Goal: Use online tool/utility: Utilize a website feature to perform a specific function

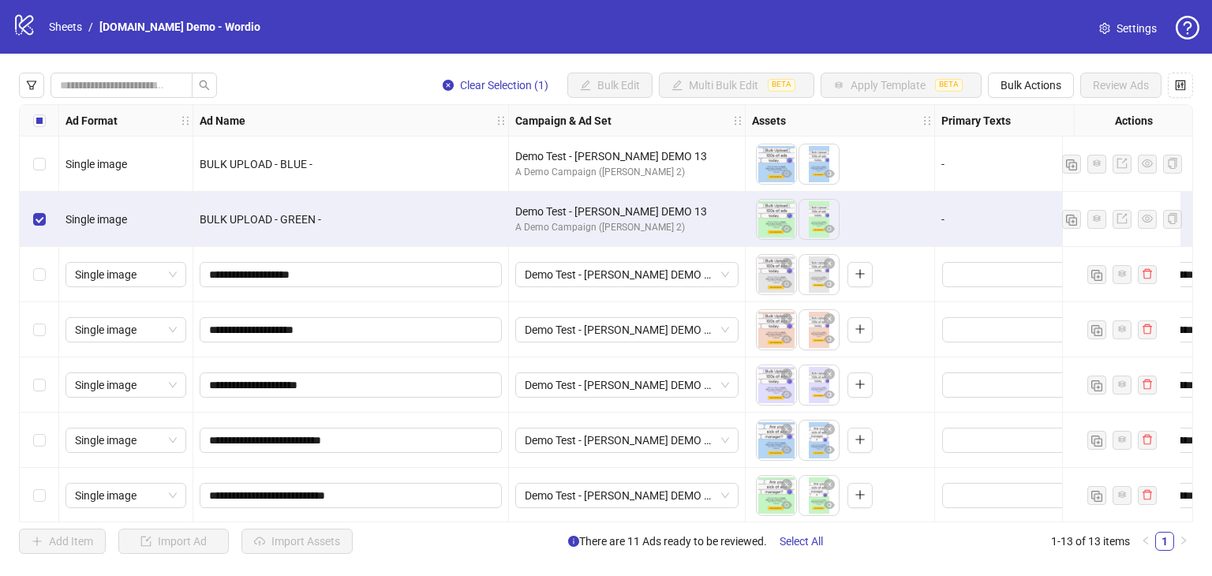
click at [36, 187] on div "Select row 1" at bounding box center [39, 163] width 39 height 55
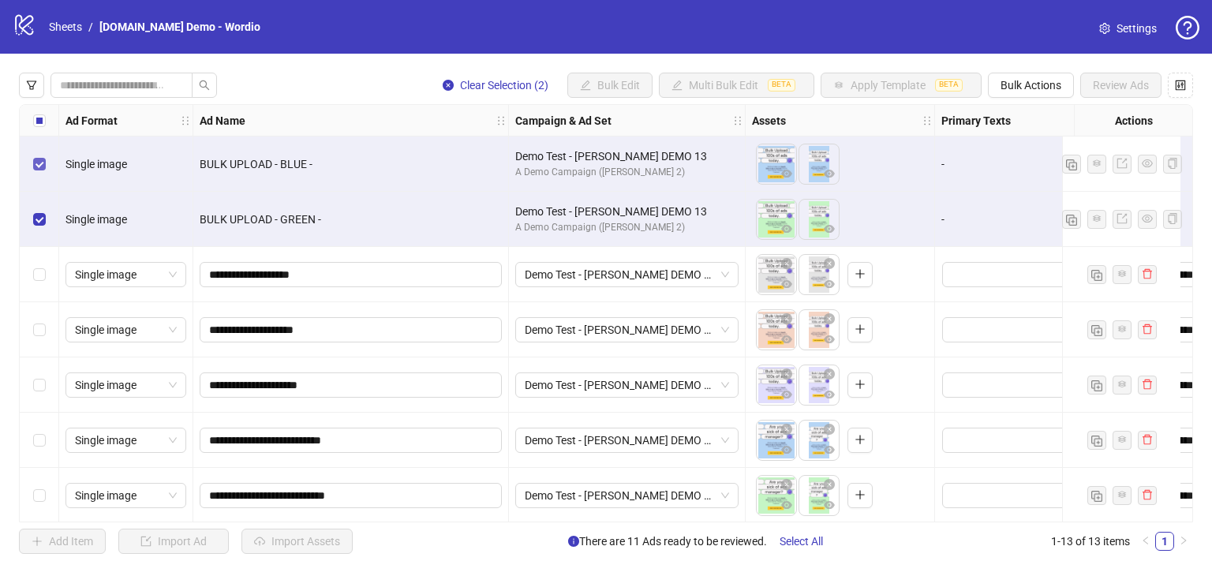
drag, startPoint x: 35, startPoint y: 171, endPoint x: 35, endPoint y: 211, distance: 40.2
click at [35, 173] on div "Select row 1" at bounding box center [39, 163] width 39 height 55
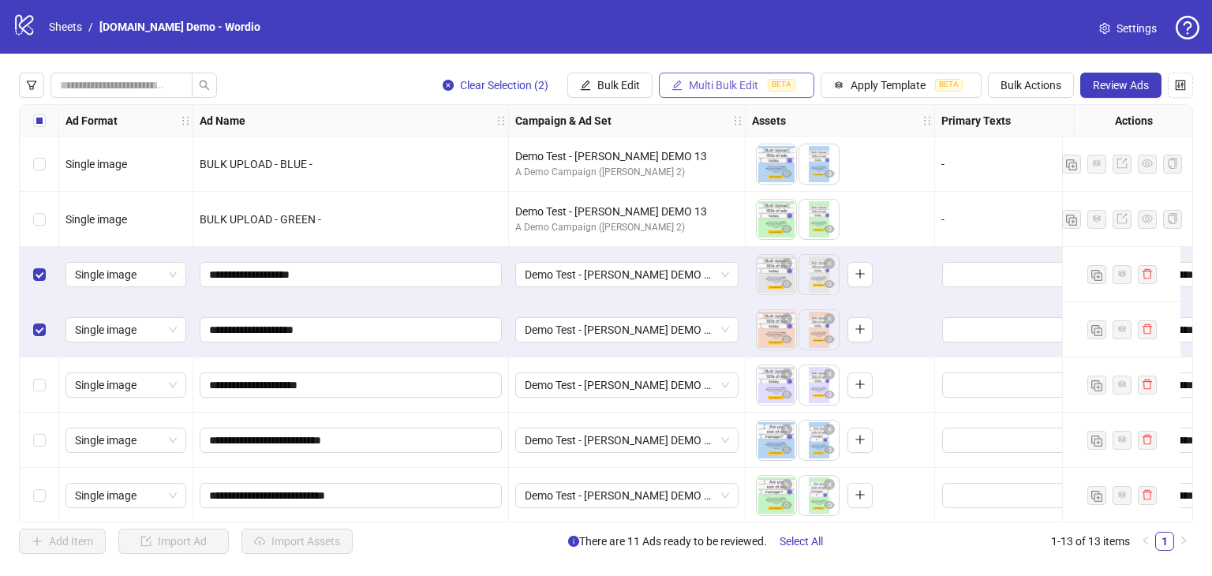
click at [715, 89] on span "Multi Bulk Edit" at bounding box center [723, 85] width 69 height 13
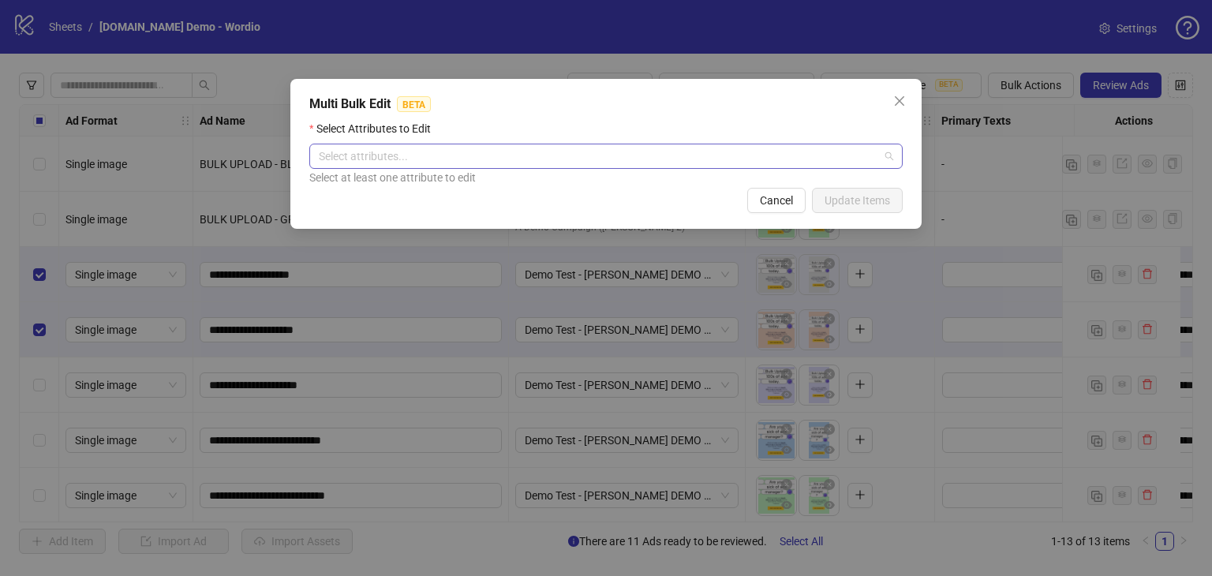
click at [443, 166] on div at bounding box center [597, 156] width 570 height 22
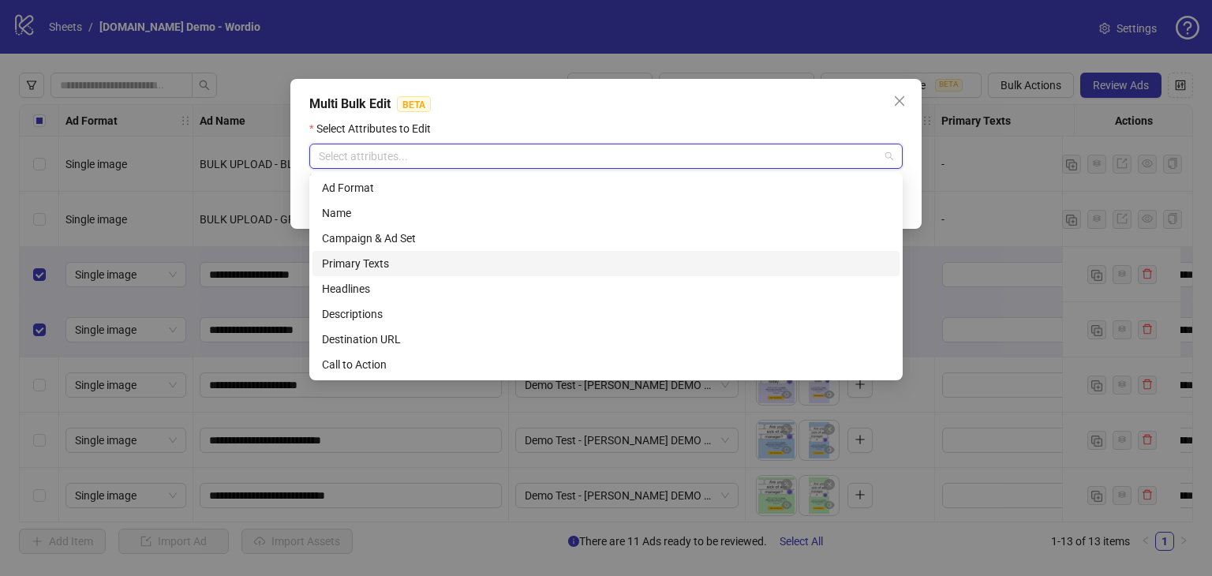
click at [376, 260] on div "Primary Texts" at bounding box center [606, 263] width 568 height 17
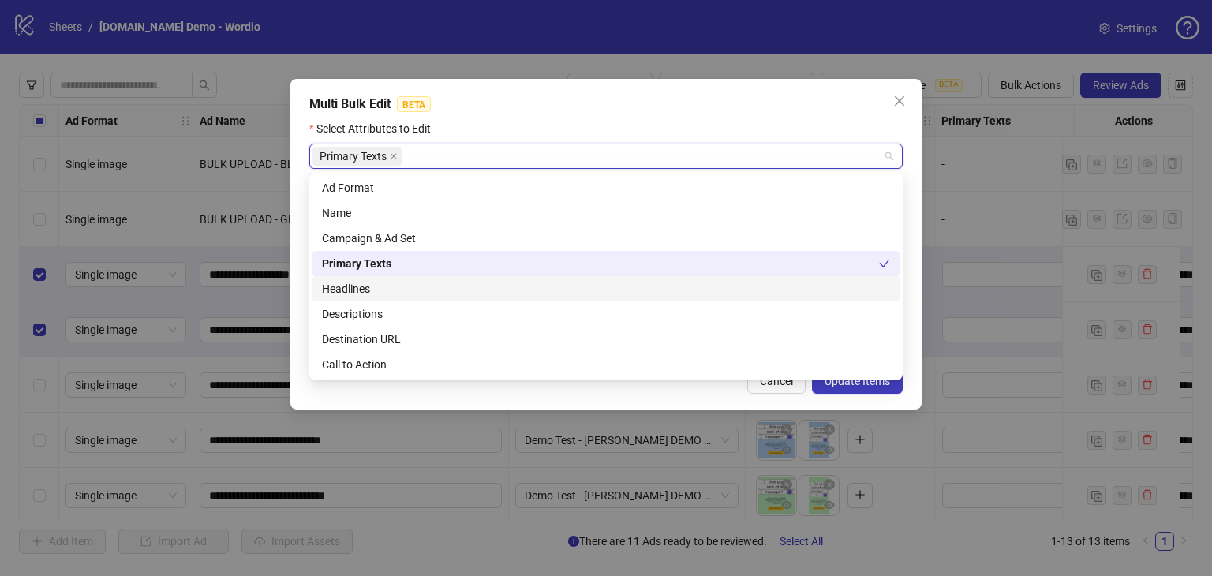
click at [413, 287] on div "Headlines" at bounding box center [606, 288] width 568 height 17
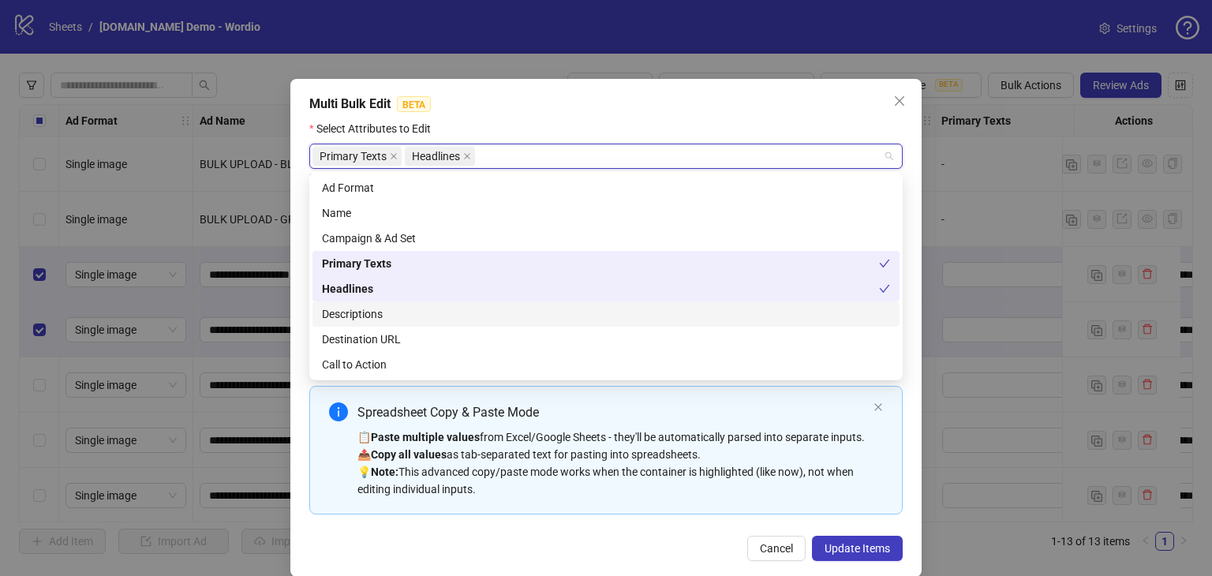
click at [407, 319] on div "Descriptions" at bounding box center [606, 313] width 568 height 17
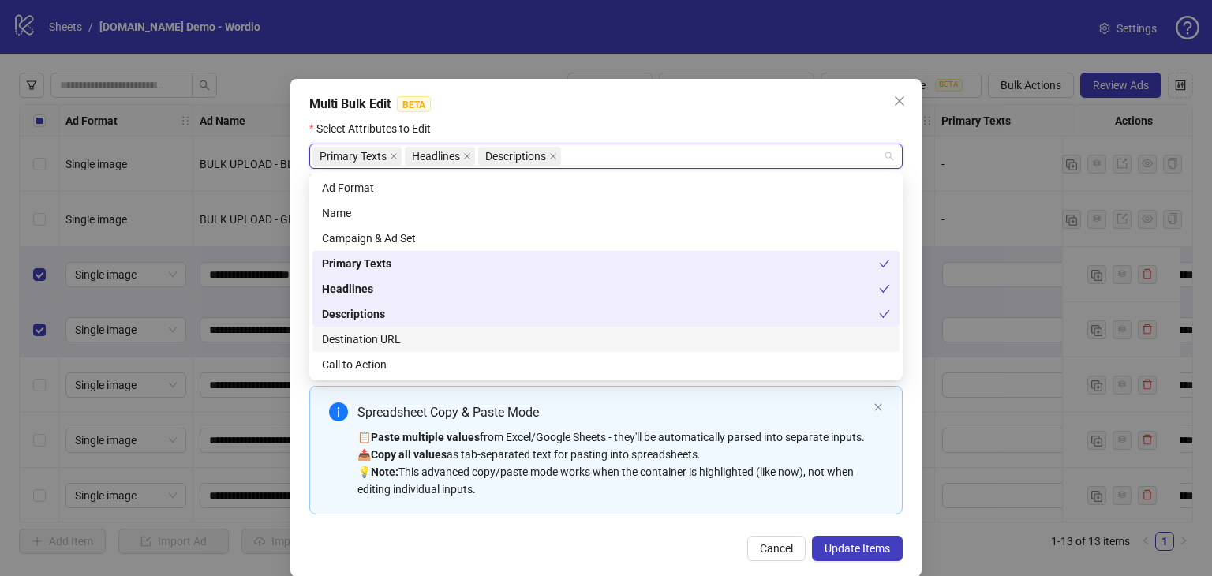
click at [397, 343] on div "Destination URL" at bounding box center [606, 339] width 568 height 17
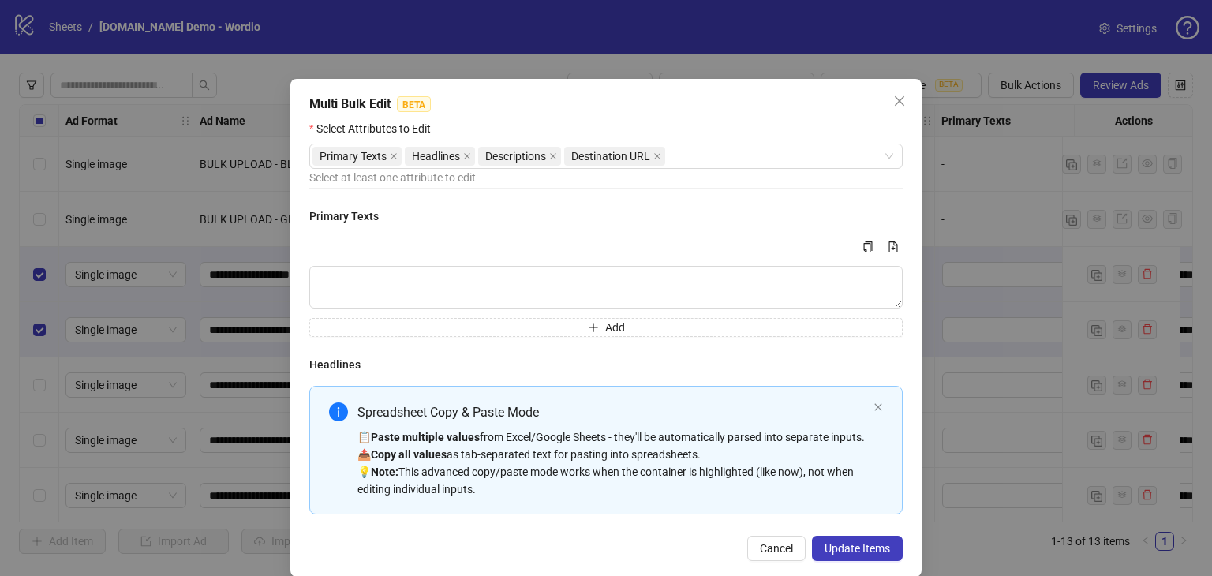
click at [675, 101] on div "Multi Bulk Edit BETA" at bounding box center [605, 104] width 593 height 19
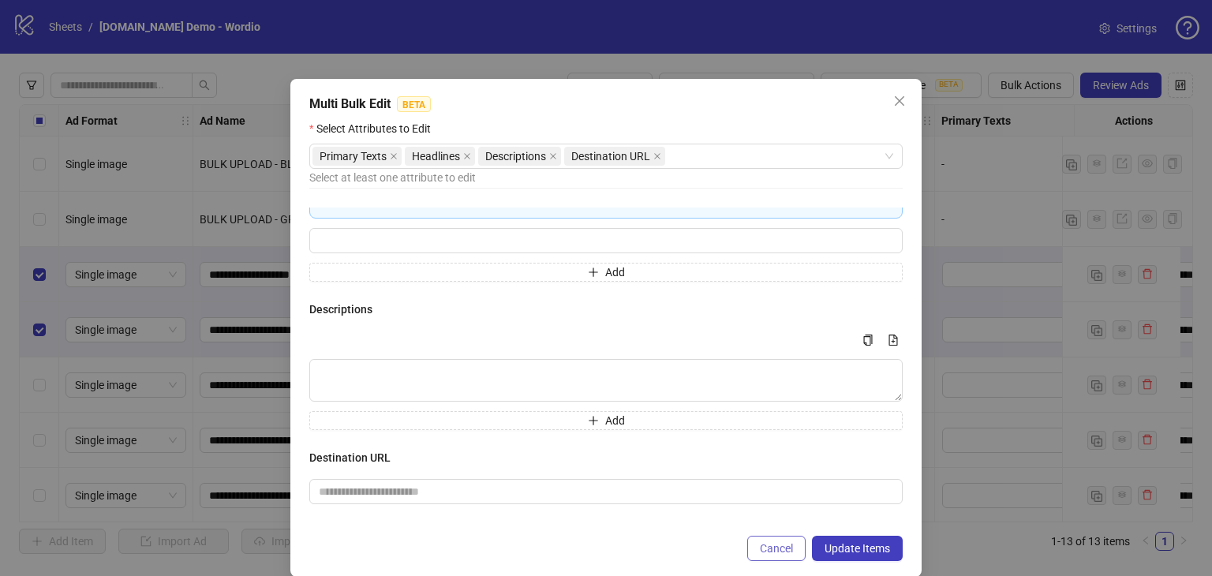
click at [784, 543] on span "Cancel" at bounding box center [776, 548] width 33 height 13
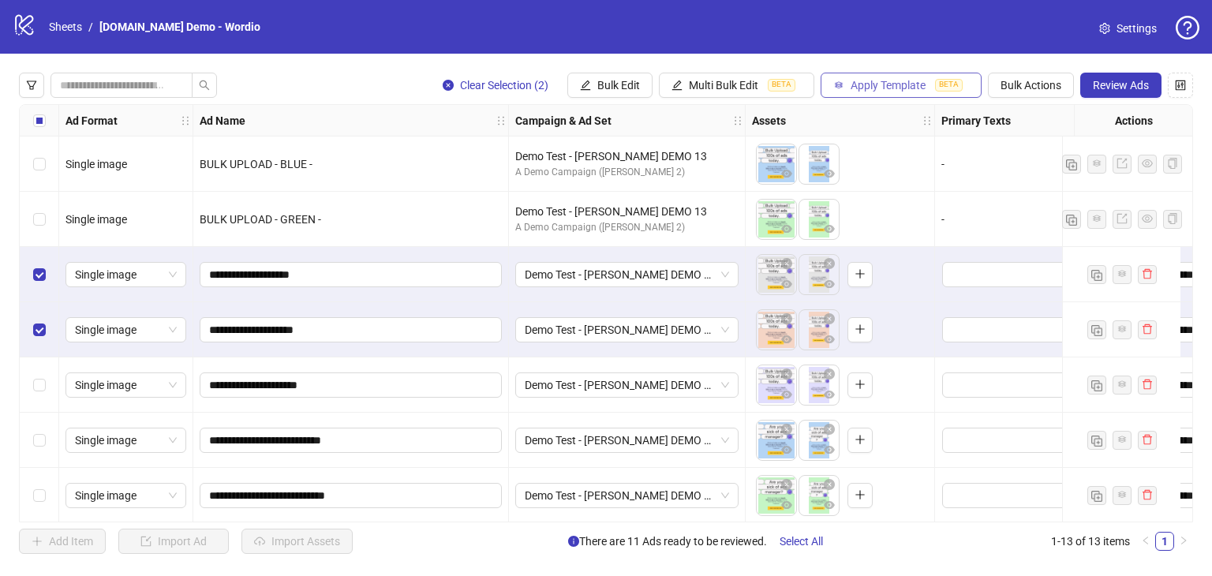
click at [877, 80] on span "Apply Template" at bounding box center [887, 85] width 75 height 13
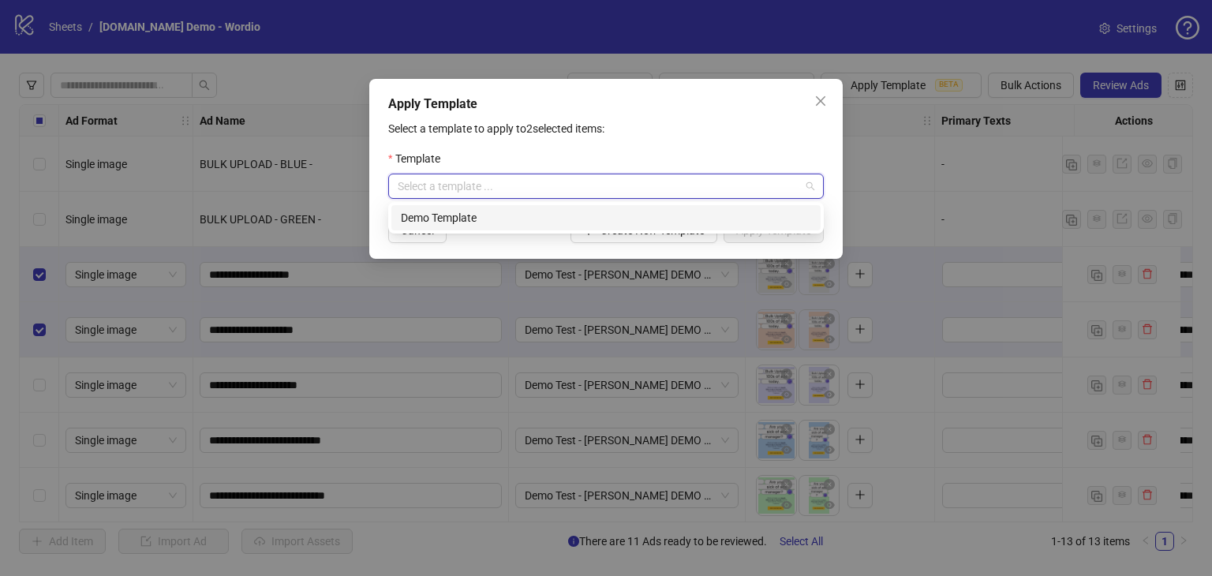
click at [472, 194] on input "search" at bounding box center [599, 186] width 402 height 24
click at [455, 222] on div "Demo Template" at bounding box center [606, 217] width 410 height 17
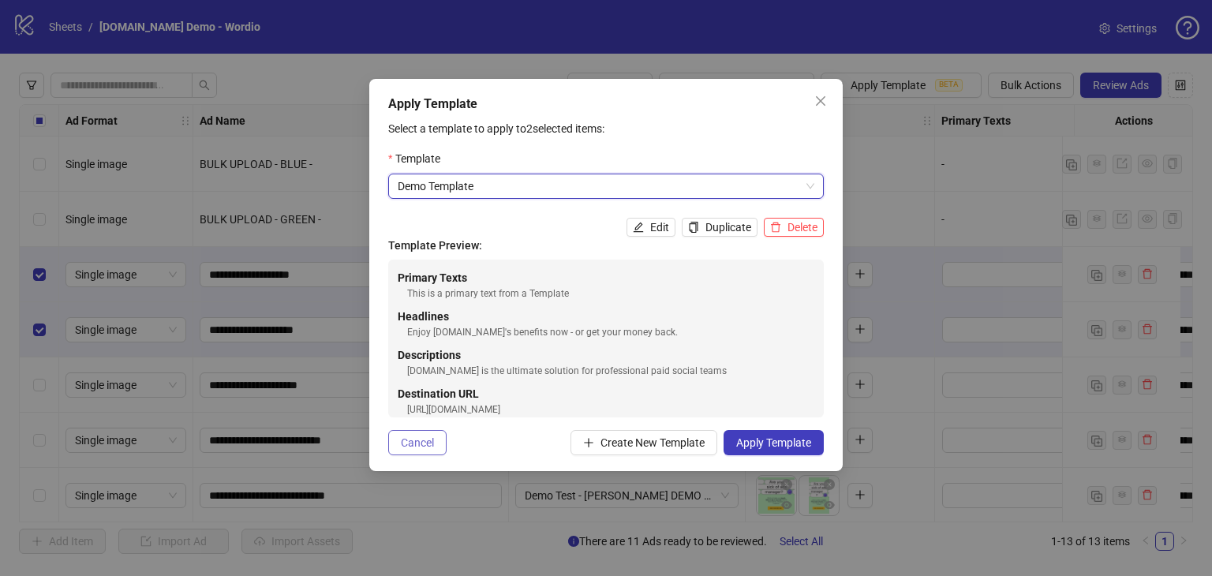
click at [428, 443] on span "Cancel" at bounding box center [417, 442] width 33 height 13
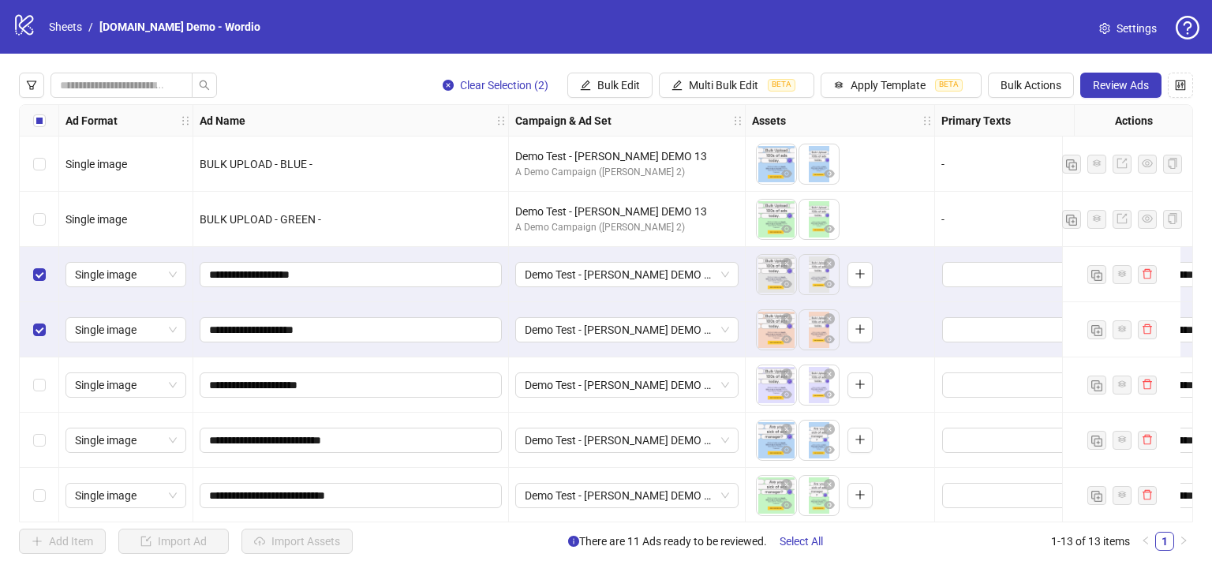
click at [355, 84] on div "Clear Selection (2) Bulk Edit Multi Bulk Edit BETA Apply Template BETA Bulk Act…" at bounding box center [606, 85] width 1174 height 25
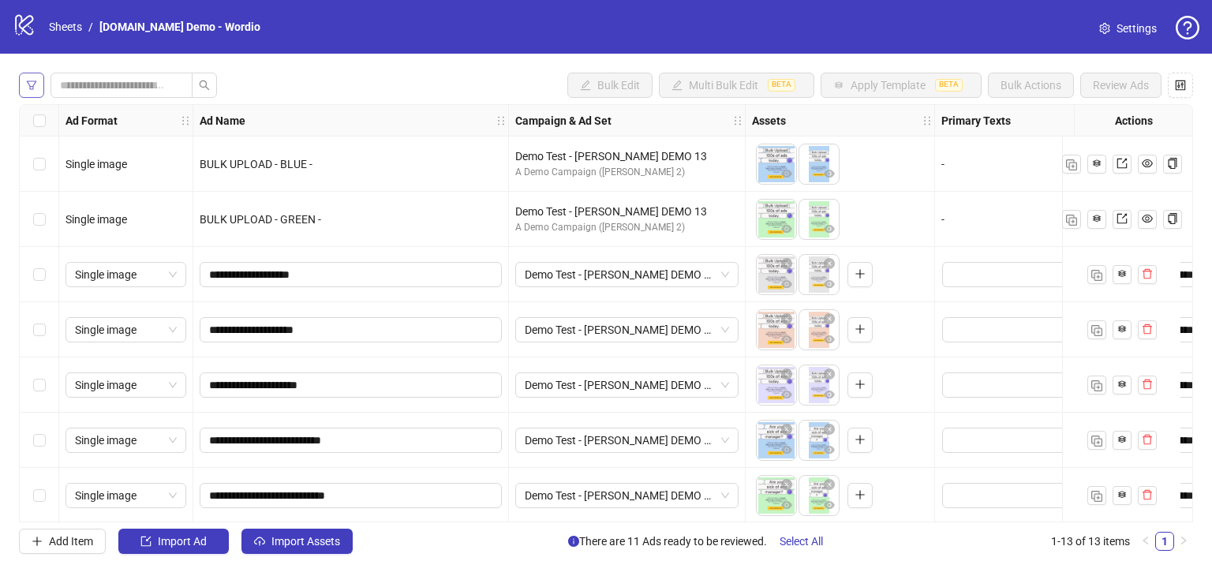
click at [30, 87] on icon "filter" at bounding box center [31, 84] width 9 height 9
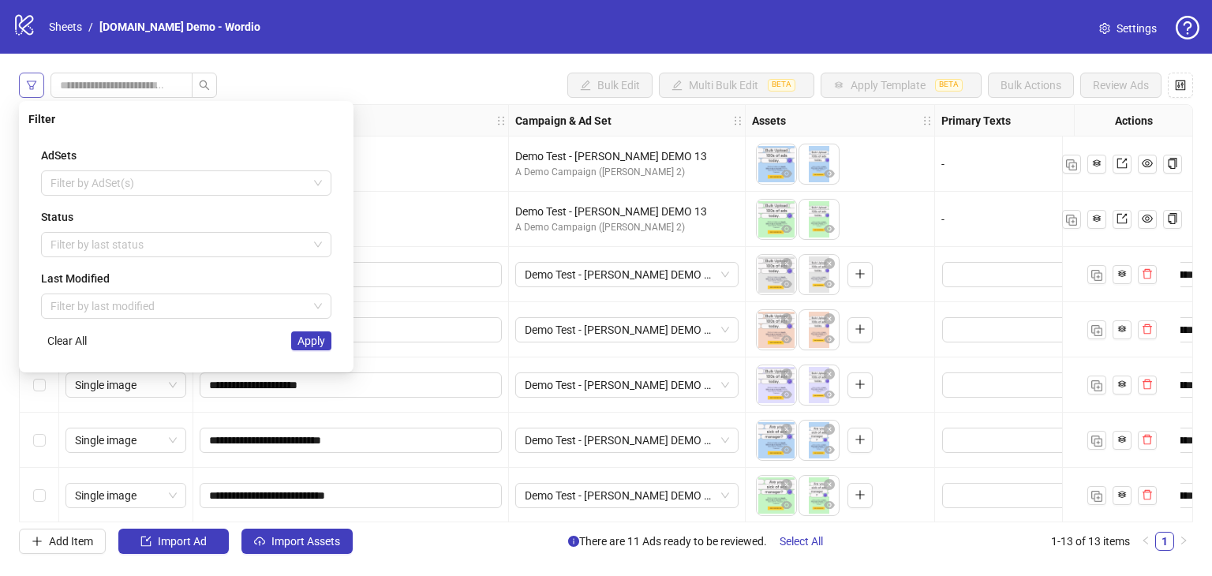
click at [39, 88] on button "button" at bounding box center [31, 85] width 25 height 25
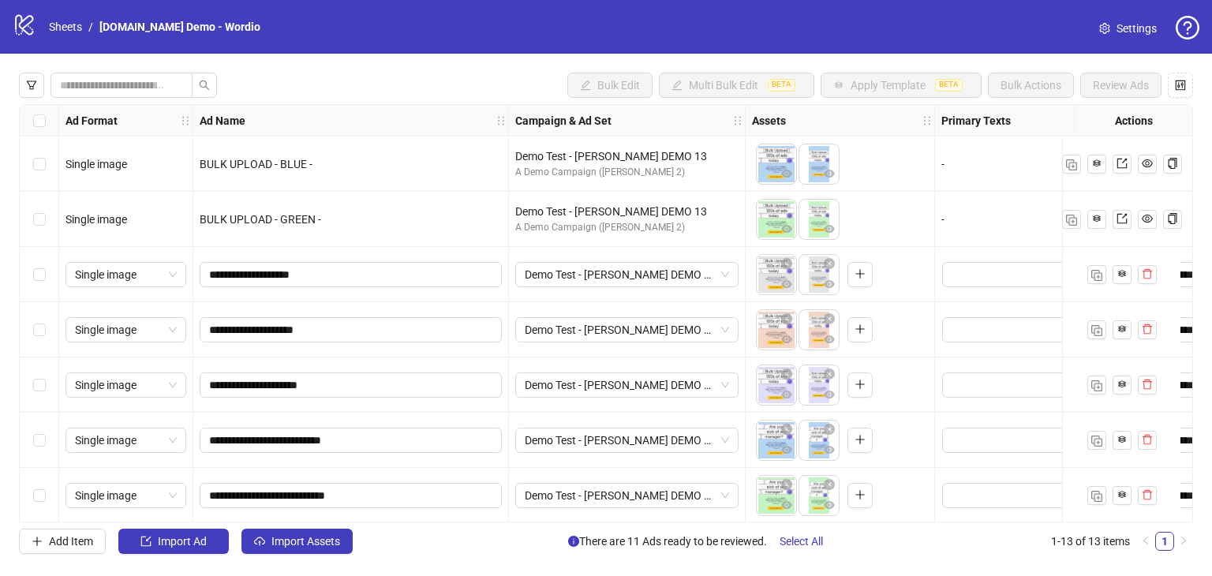
click at [320, 88] on div "Bulk Edit Multi Bulk Edit BETA Apply Template BETA Bulk Actions Review Ads" at bounding box center [606, 85] width 1174 height 25
click at [138, 81] on input "search" at bounding box center [115, 85] width 110 height 17
click at [306, 83] on div "Bulk Edit Multi Bulk Edit BETA Apply Template BETA Bulk Actions Review Ads" at bounding box center [606, 85] width 1174 height 25
